Goal: Obtain resource: Obtain resource

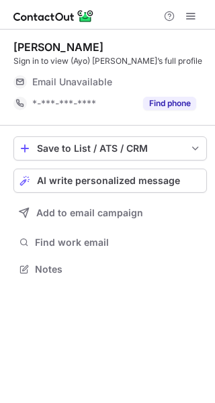
scroll to position [260, 215]
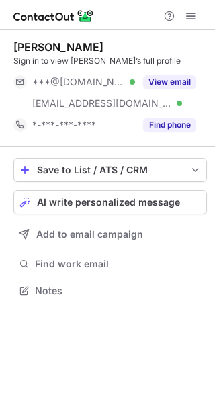
scroll to position [281, 215]
click at [79, 78] on span "***@gmail.com" at bounding box center [78, 82] width 93 height 12
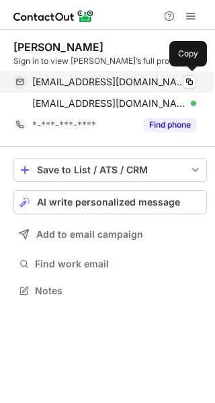
click at [81, 88] on div "pernillaronnberg@gmail.com Verified Copy" at bounding box center [104, 81] width 183 height 21
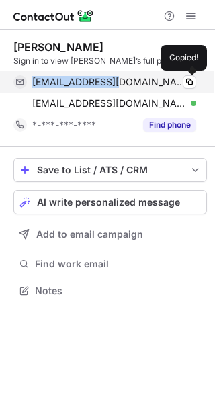
click at [81, 88] on div "pernillaronnberg@gmail.com Verified Copied!" at bounding box center [104, 81] width 183 height 21
copy span "pernillaronnberg@gmail.com"
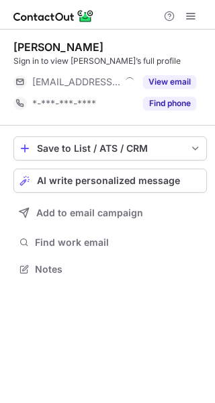
scroll to position [260, 215]
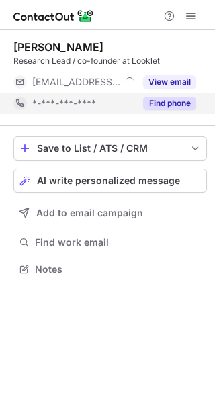
scroll to position [260, 215]
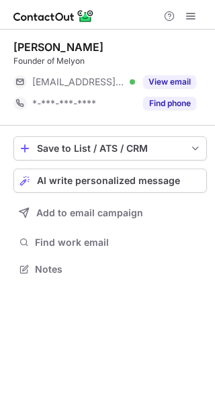
scroll to position [260, 215]
click at [71, 73] on div "***@rogerdupe.com Verified" at bounding box center [73, 81] width 121 height 21
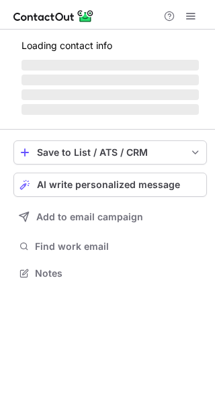
scroll to position [260, 215]
